Goal: Task Accomplishment & Management: Use online tool/utility

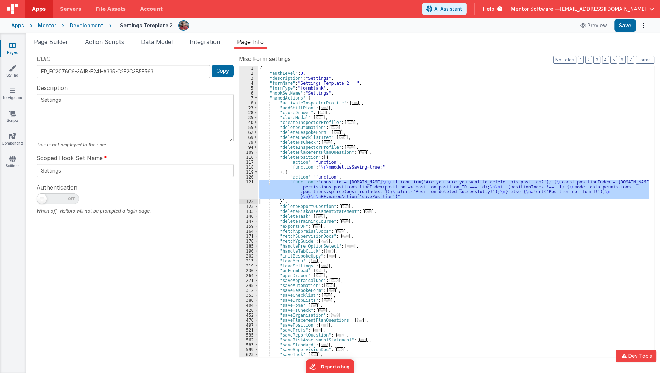
click at [80, 54] on div "Snippet Library Name Type Accordion Element Alert Action Action authLogin Actio…" at bounding box center [343, 211] width 635 height 324
click at [12, 159] on icon at bounding box center [12, 158] width 6 height 7
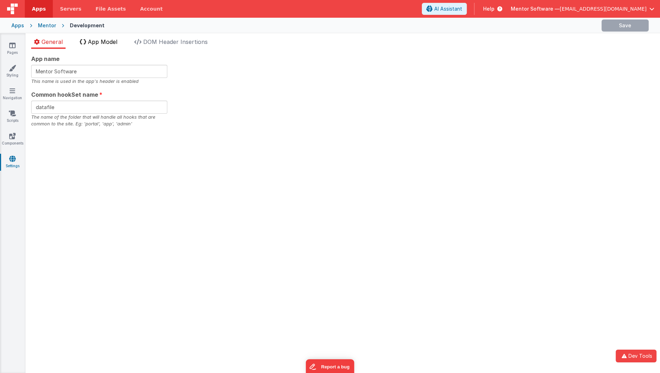
click at [94, 44] on span "App Model" at bounding box center [102, 41] width 29 height 7
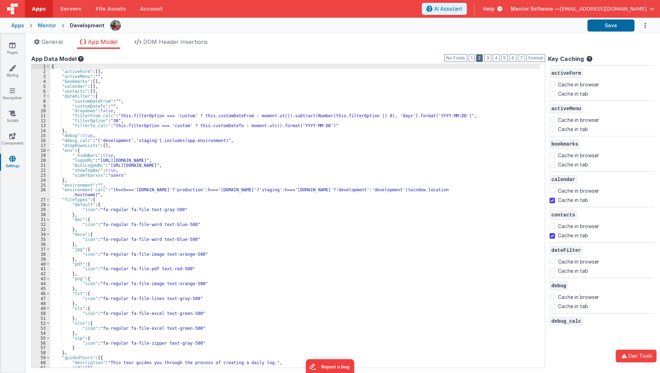
click at [483, 56] on button "2" at bounding box center [479, 58] width 7 height 8
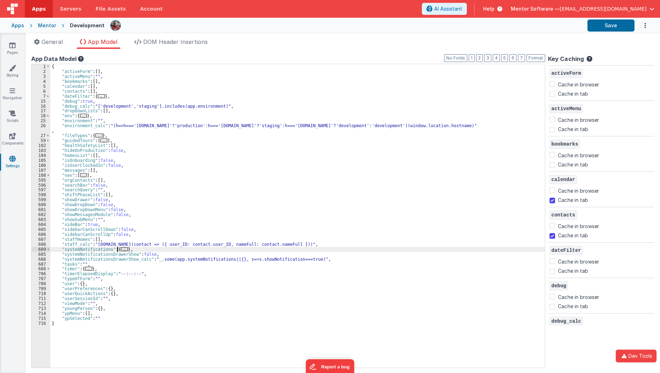
click at [121, 249] on span "..." at bounding box center [124, 250] width 7 height 4
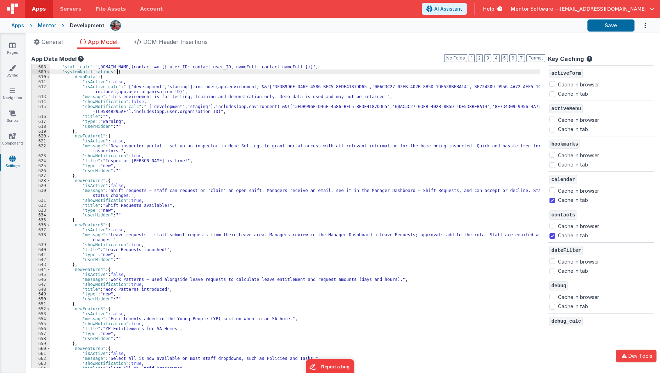
scroll to position [178, 0]
click at [48, 73] on span at bounding box center [48, 71] width 4 height 5
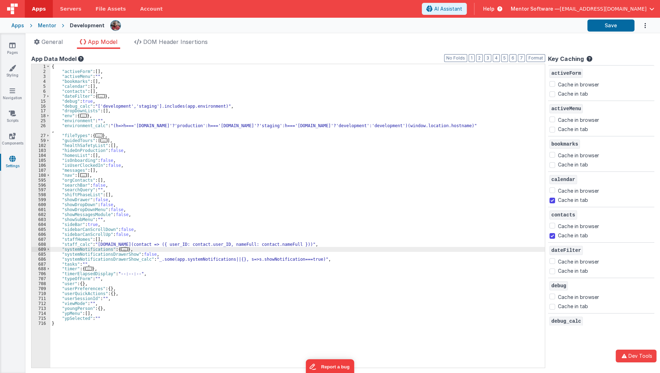
click at [121, 251] on span "..." at bounding box center [124, 250] width 7 height 4
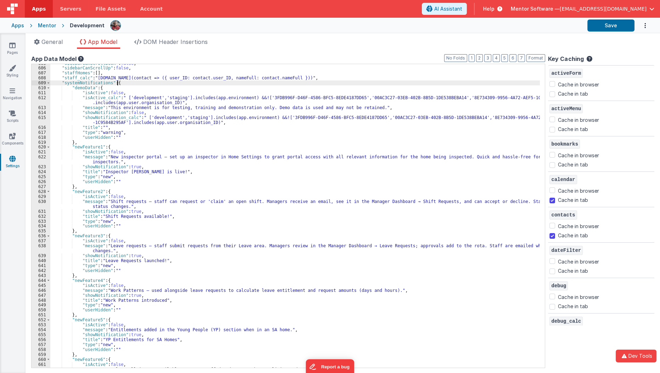
scroll to position [166, 0]
click at [134, 210] on div ""sidebarCanScrollDown" : false , "sidebarCanScrollUp" : false , "staffHomes" : …" at bounding box center [297, 218] width 494 height 314
click at [131, 166] on div ""sidebarCanScrollDown" : false , "sidebarCanScrollUp" : false , "staffHomes" : …" at bounding box center [297, 218] width 494 height 314
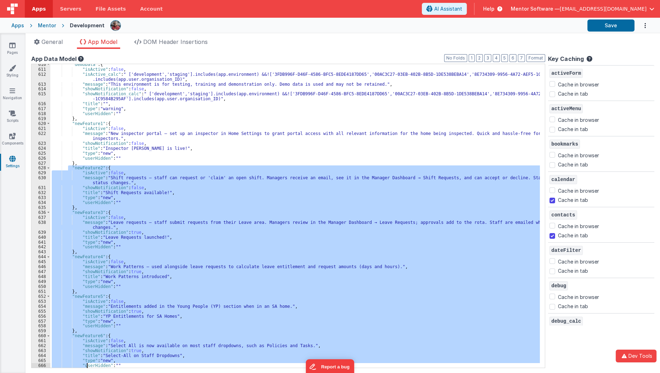
scroll to position [229, 0]
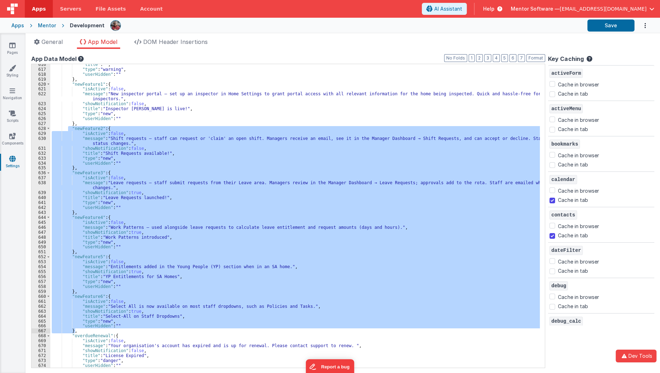
drag, startPoint x: 69, startPoint y: 191, endPoint x: 80, endPoint y: 333, distance: 141.9
click at [80, 333] on div ""title" : "" , "type" : "warning" , "userHidden" : "" } , "newFeature1" : { "is…" at bounding box center [297, 219] width 494 height 314
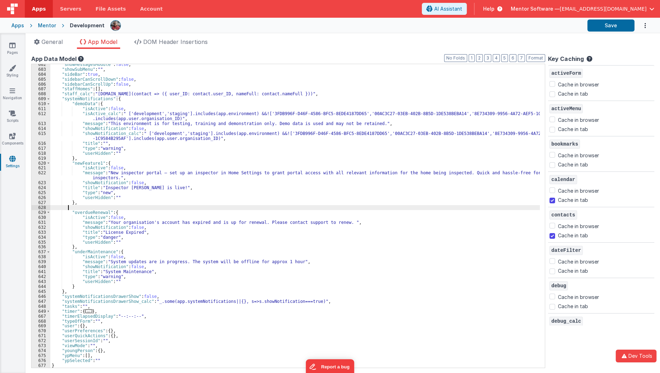
scroll to position [150, 0]
click at [604, 24] on button "Save" at bounding box center [611, 26] width 47 height 12
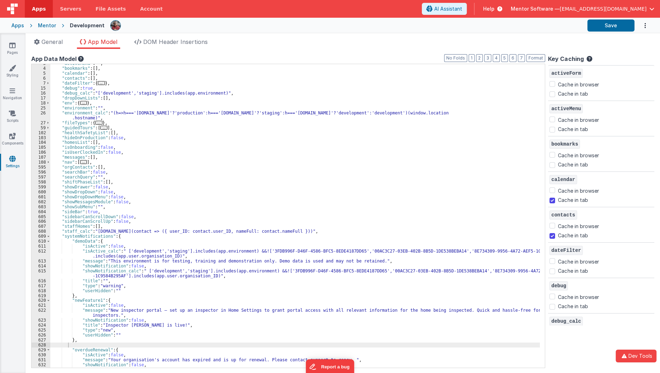
scroll to position [11, 0]
click at [49, 237] on span at bounding box center [48, 238] width 4 height 5
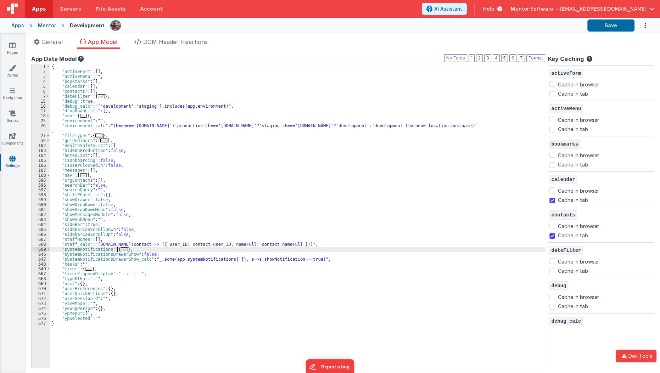
click at [121, 248] on span "..." at bounding box center [124, 250] width 7 height 4
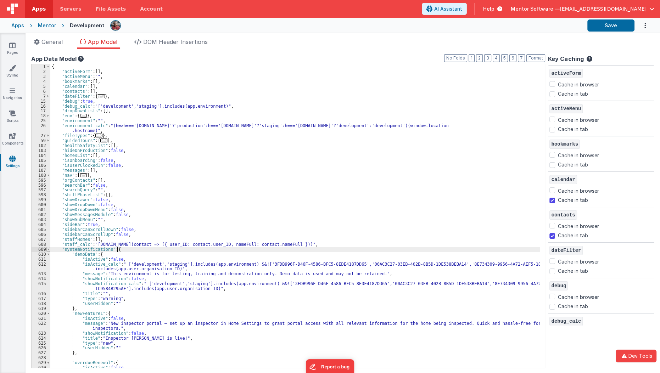
click at [49, 248] on span at bounding box center [48, 249] width 4 height 5
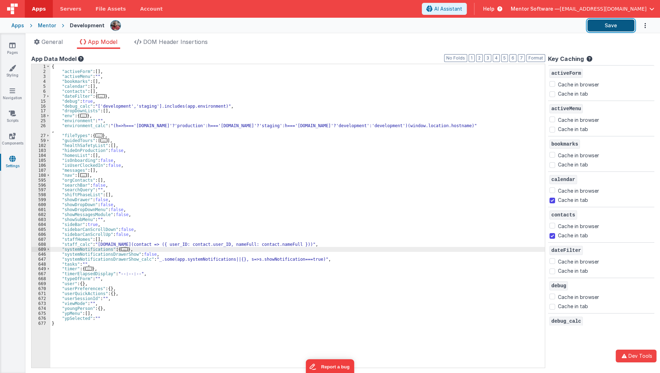
click at [604, 23] on button "Save" at bounding box center [611, 26] width 47 height 12
click at [13, 49] on link "Pages" at bounding box center [13, 49] width 26 height 14
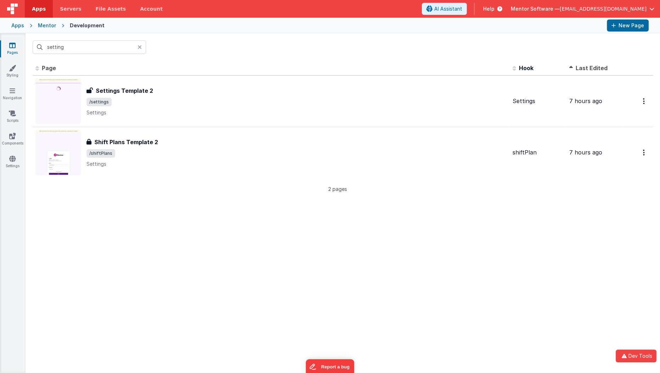
click at [13, 49] on link "Pages" at bounding box center [13, 49] width 26 height 14
